Goal: Find specific page/section: Find specific page/section

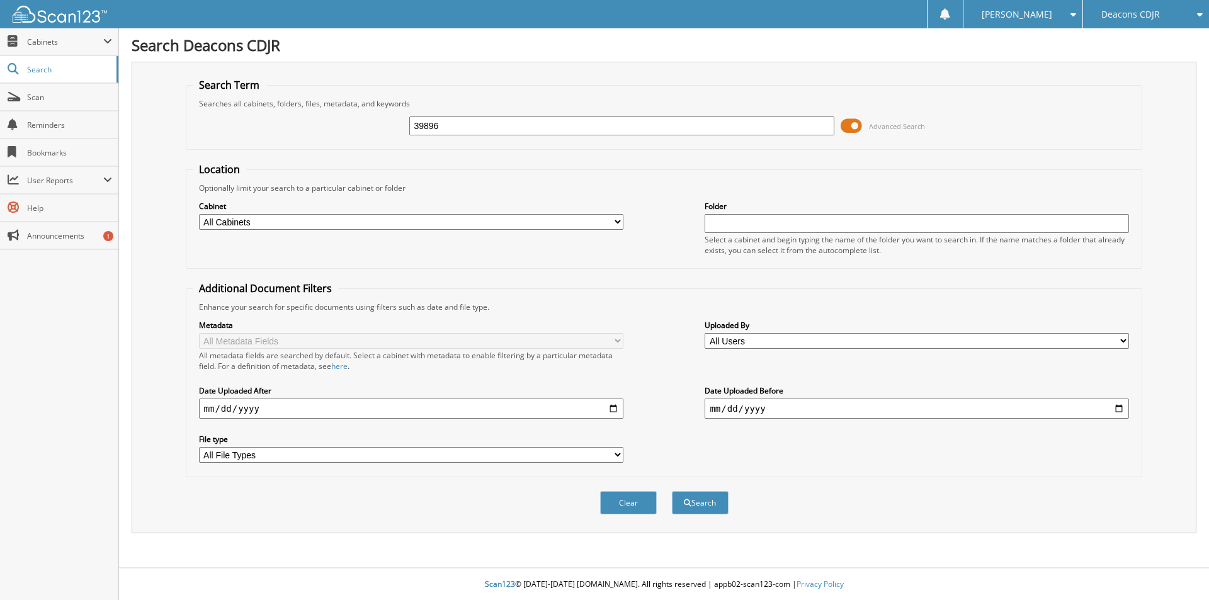
type input "39896"
click at [672, 491] on button "Search" at bounding box center [700, 502] width 57 height 23
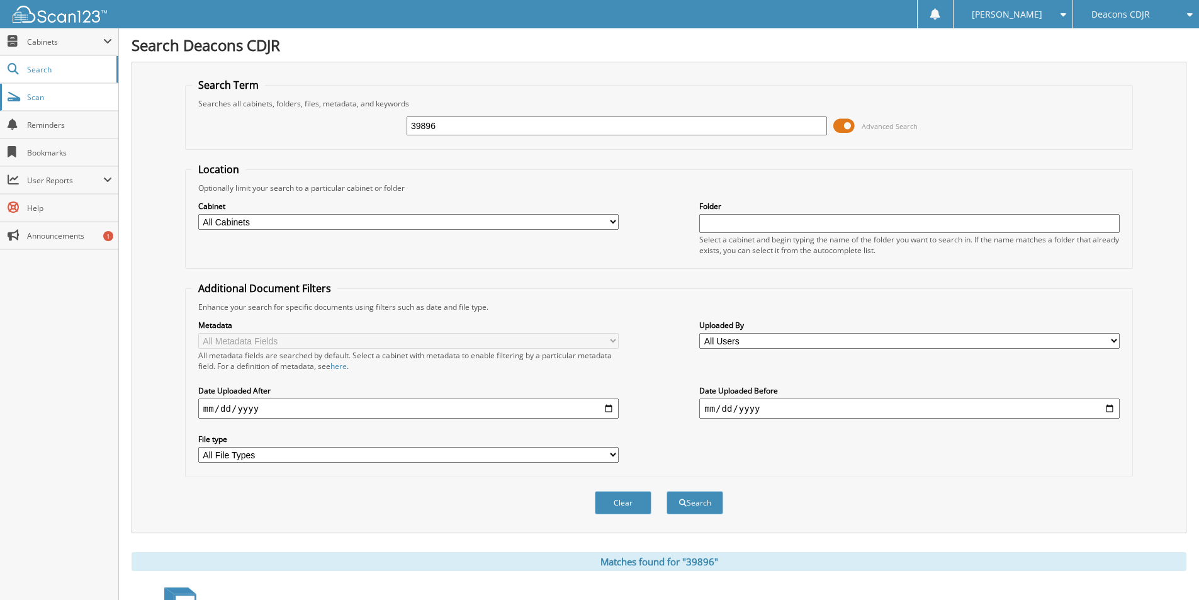
click at [74, 105] on link "Scan" at bounding box center [59, 97] width 118 height 27
